Goal: Task Accomplishment & Management: Manage account settings

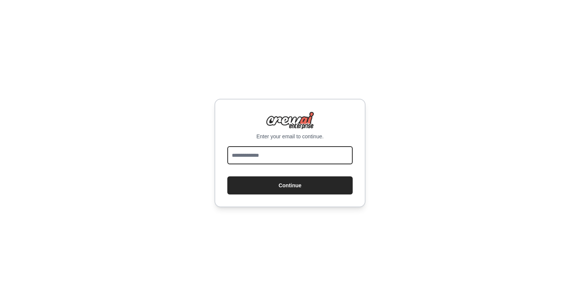
click at [285, 155] on input "email" at bounding box center [289, 155] width 125 height 18
type input "**********"
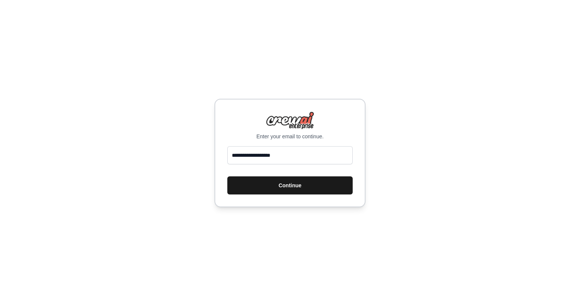
click at [285, 189] on button "Continue" at bounding box center [289, 186] width 125 height 18
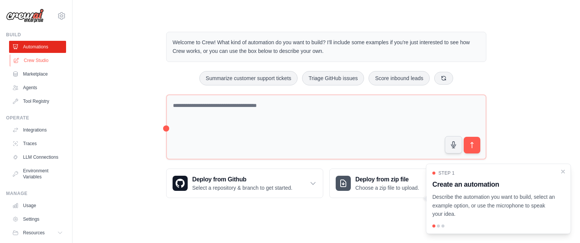
click at [48, 61] on link "Crew Studio" at bounding box center [38, 60] width 57 height 12
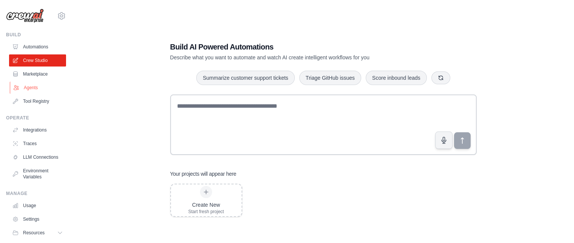
click at [32, 90] on link "Agents" at bounding box center [38, 87] width 57 height 12
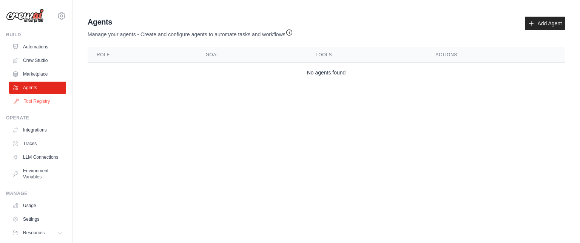
click at [39, 106] on link "Tool Registry" at bounding box center [38, 101] width 57 height 12
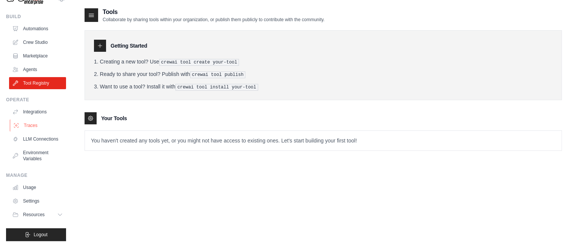
scroll to position [28, 0]
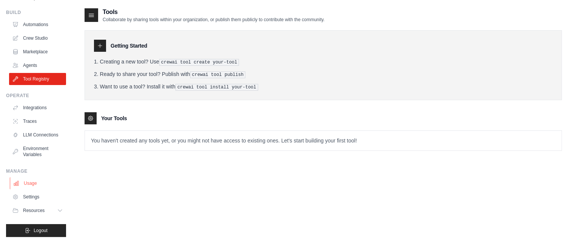
click at [44, 181] on link "Usage" at bounding box center [38, 183] width 57 height 12
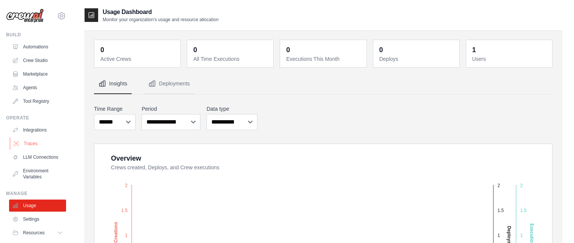
scroll to position [28, 0]
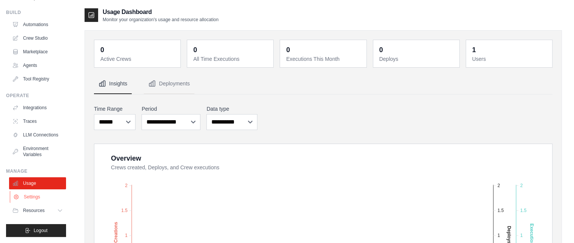
click at [35, 194] on link "Settings" at bounding box center [38, 197] width 57 height 12
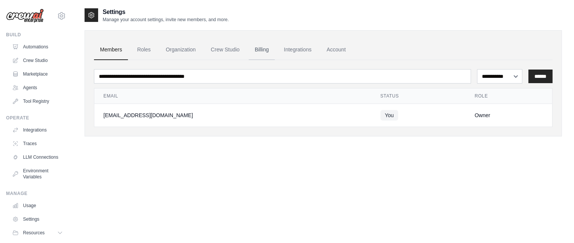
click at [257, 49] on link "Billing" at bounding box center [262, 50] width 26 height 20
